Goal: Find specific fact: Find specific fact

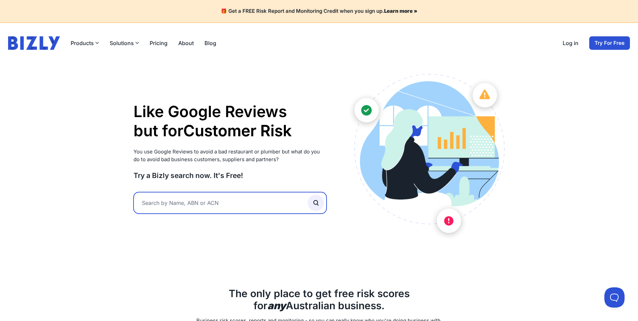
click at [229, 198] on input "text" at bounding box center [229, 203] width 193 height 22
paste input "Australian Proprietary Company"
type input "Australian Proprietary Company"
click at [308, 195] on button "submit" at bounding box center [316, 203] width 16 height 16
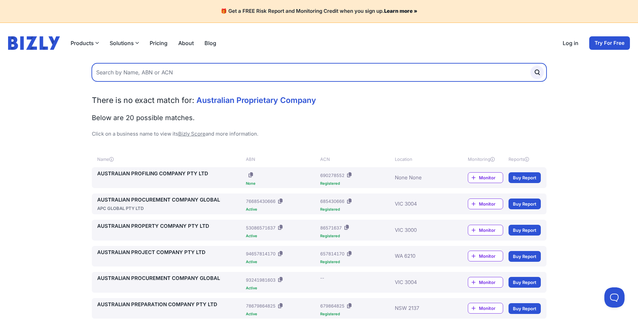
click at [145, 70] on input "text" at bounding box center [319, 72] width 455 height 18
paste input "Environmental Offset Solutions Pty Ltd"
type input "Environmental Offset Solutions Pty Ltd"
click at [530, 66] on button "submit" at bounding box center [536, 72] width 13 height 13
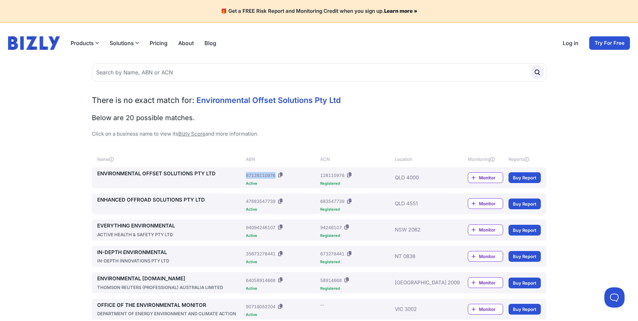
drag, startPoint x: 245, startPoint y: 177, endPoint x: 280, endPoint y: 177, distance: 34.3
click at [280, 177] on div "ENVIRONMENTAL OFFSET SOLUTIONS PTY LTD ABN: 87128110976 Active ACN: 128110976 R…" at bounding box center [319, 177] width 444 height 15
copy div "87128110976"
